Goal: Information Seeking & Learning: Learn about a topic

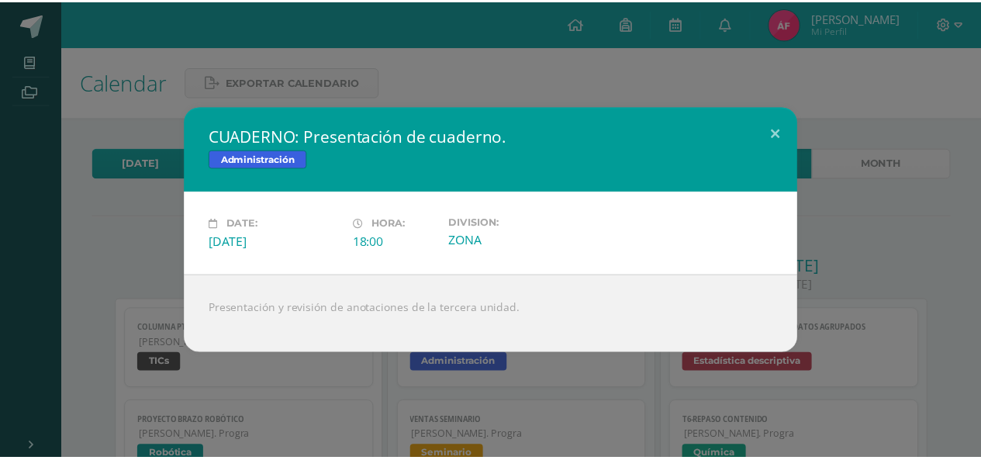
scroll to position [436, 0]
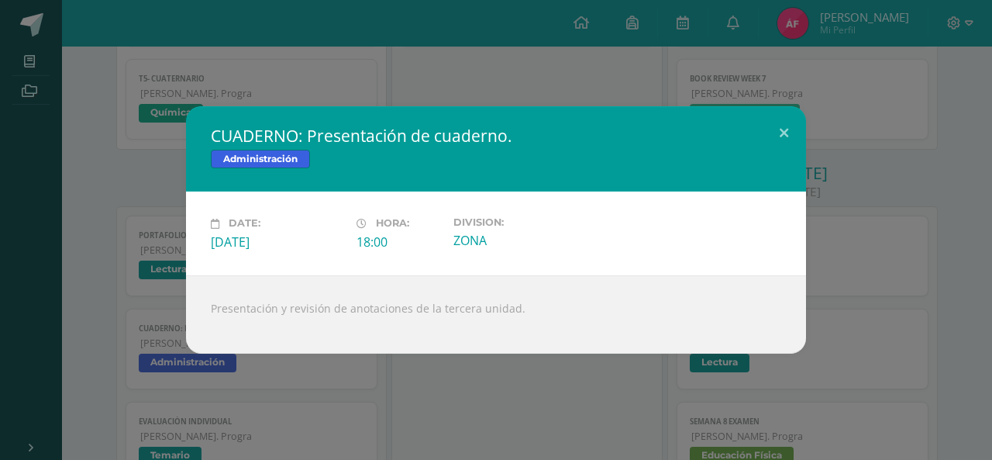
drag, startPoint x: 358, startPoint y: 80, endPoint x: 420, endPoint y: 65, distance: 63.8
click at [358, 79] on div "CUADERNO: Presentación de cuaderno. Administración Date: [DATE] Hora: 18:00 Div…" at bounding box center [496, 230] width 992 height 460
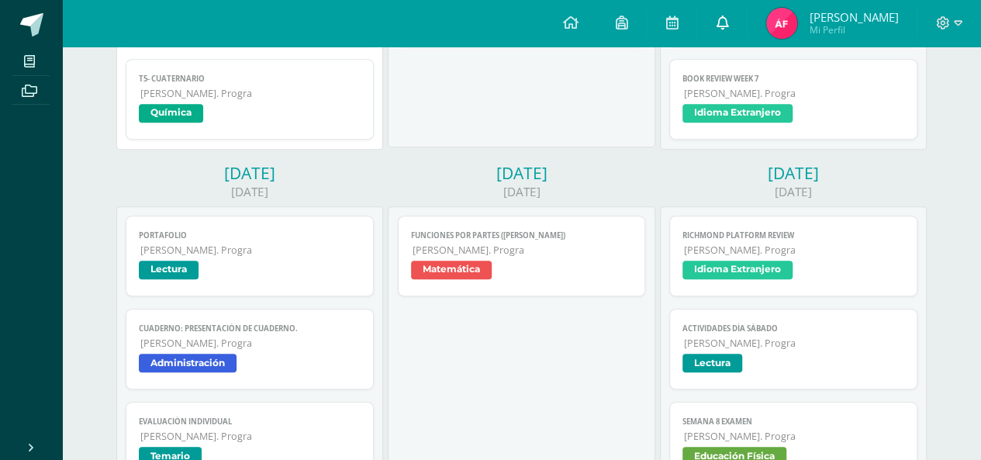
click at [747, 31] on link at bounding box center [722, 23] width 50 height 47
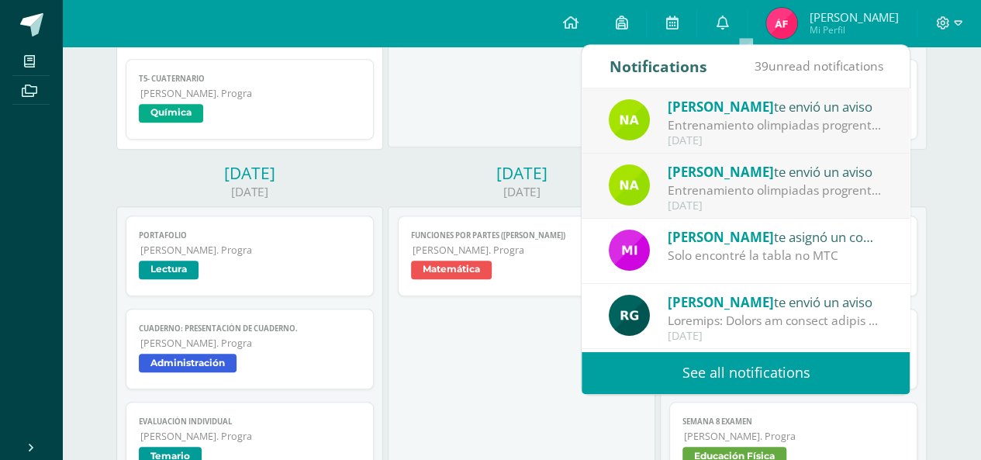
click at [728, 381] on link "See all notifications" at bounding box center [746, 372] width 328 height 43
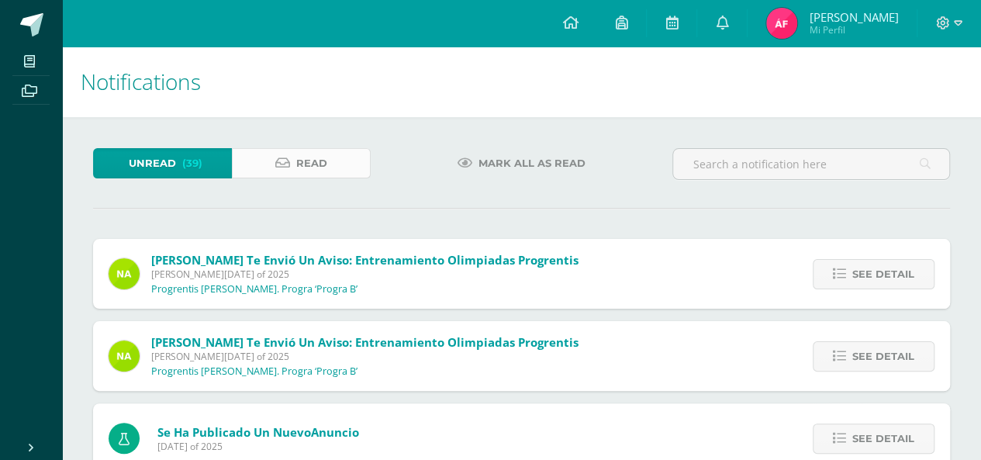
click at [335, 156] on link "Read" at bounding box center [301, 163] width 139 height 30
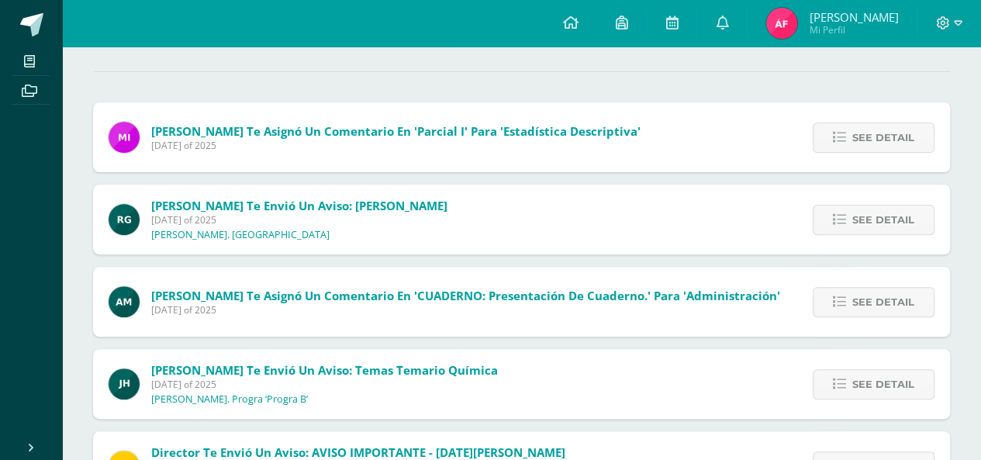
scroll to position [180, 0]
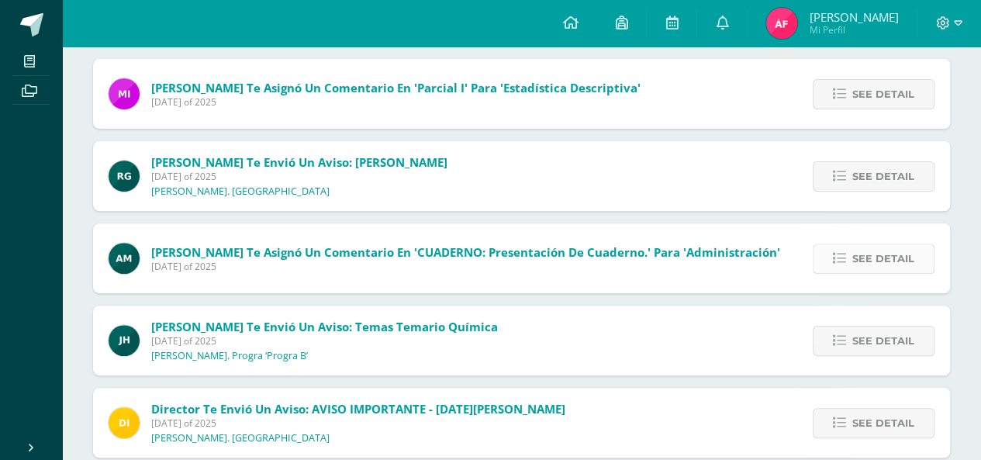
click at [825, 271] on link "See detail" at bounding box center [874, 258] width 122 height 30
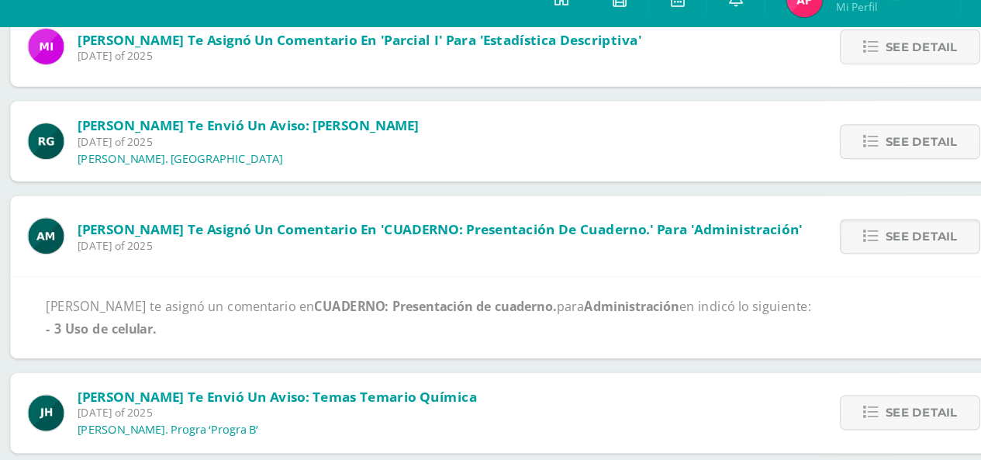
scroll to position [209, 0]
